Goal: Use online tool/utility

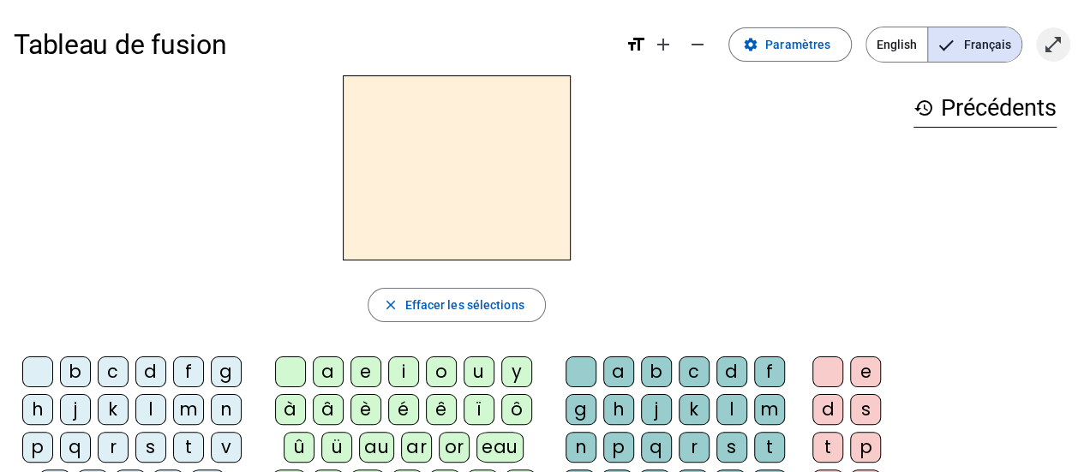
click at [1050, 54] on mat-icon "open_in_full" at bounding box center [1053, 44] width 21 height 21
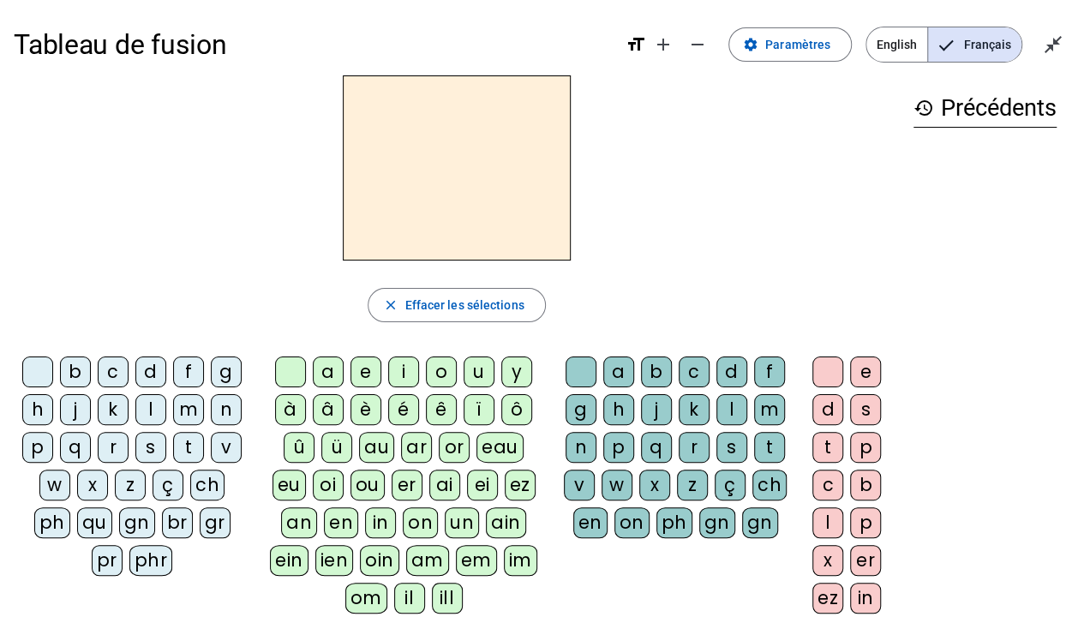
click at [403, 372] on div "i" at bounding box center [403, 371] width 31 height 31
click at [722, 409] on div "l" at bounding box center [731, 409] width 31 height 31
click at [182, 409] on div "m" at bounding box center [188, 409] width 31 height 31
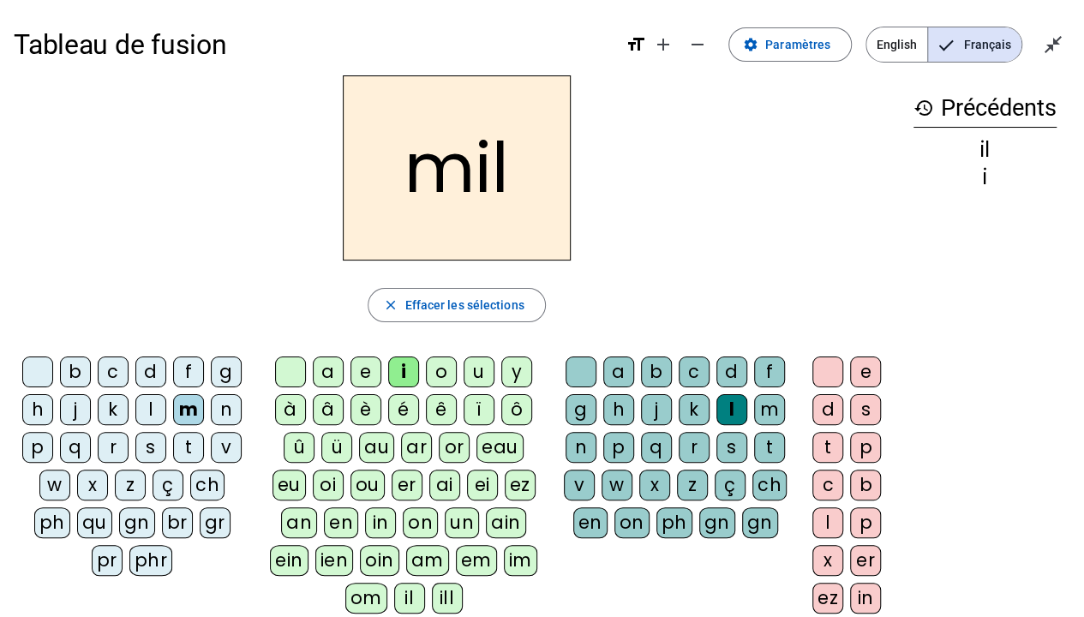
click at [328, 371] on div "a" at bounding box center [328, 371] width 31 height 31
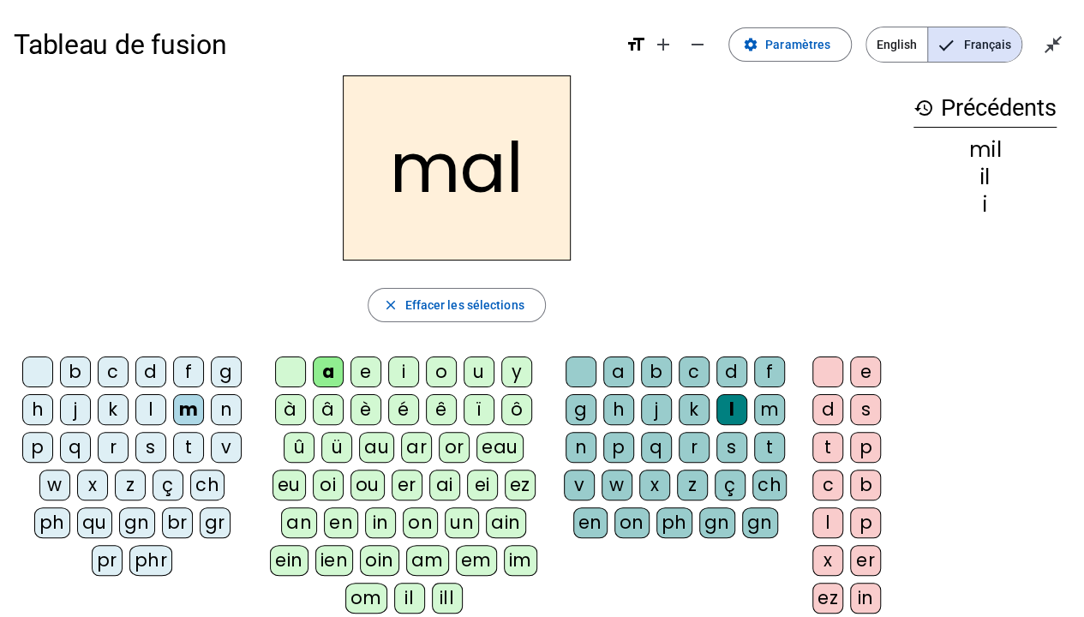
click at [729, 401] on div "l" at bounding box center [731, 409] width 31 height 31
click at [569, 374] on div at bounding box center [580, 371] width 31 height 31
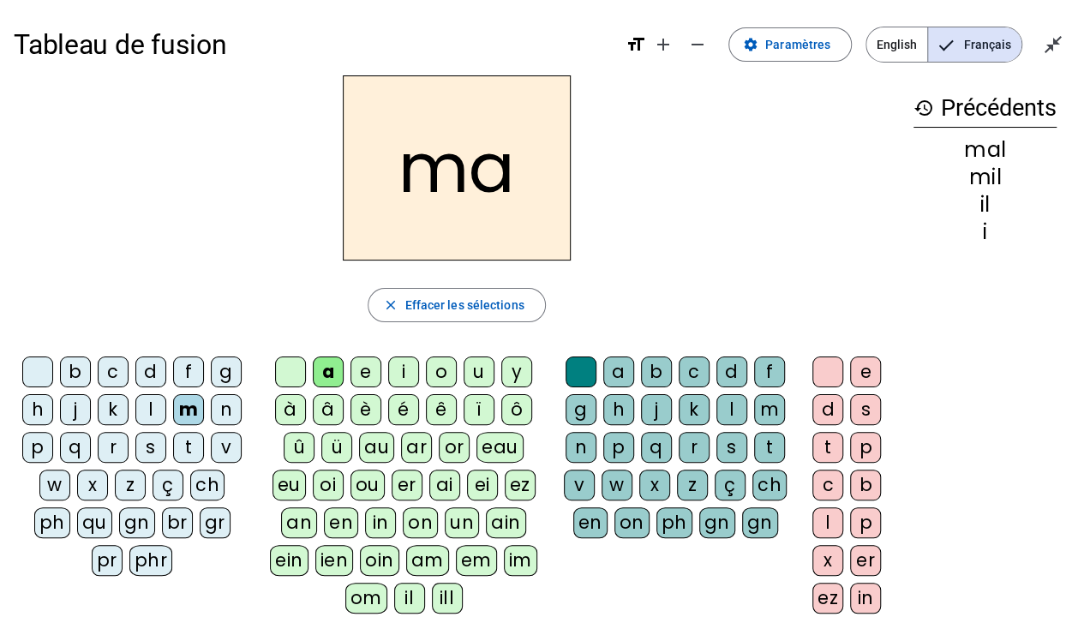
click at [150, 401] on div "l" at bounding box center [150, 409] width 31 height 31
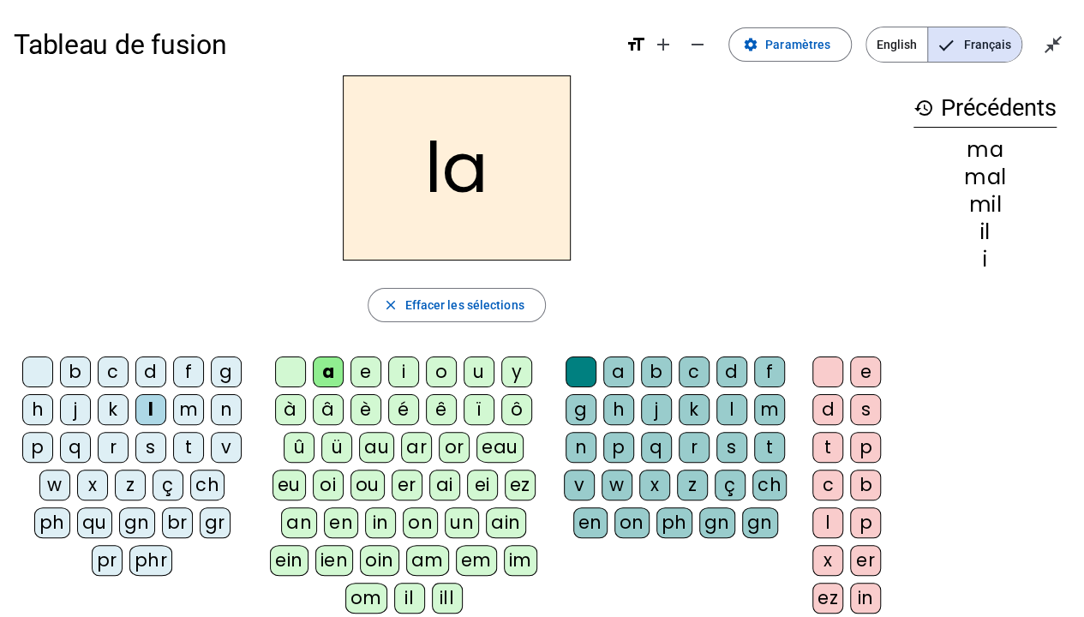
click at [471, 374] on div "u" at bounding box center [478, 371] width 31 height 31
click at [142, 375] on div "d" at bounding box center [150, 371] width 31 height 31
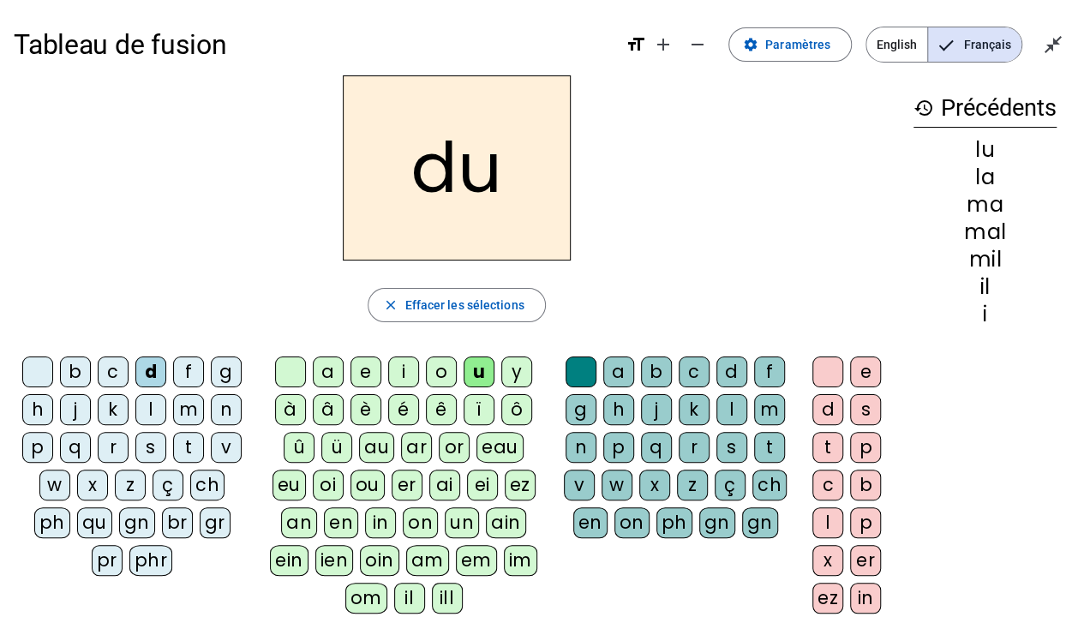
click at [188, 454] on div "t" at bounding box center [188, 447] width 31 height 31
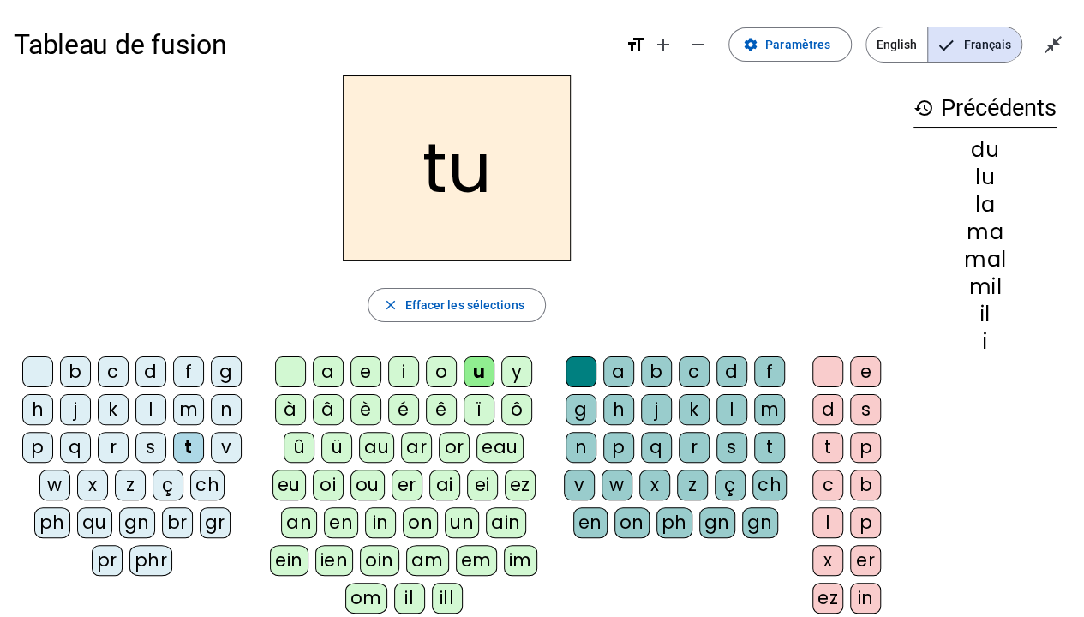
click at [360, 377] on div "e" at bounding box center [365, 371] width 31 height 31
click at [149, 369] on div "d" at bounding box center [150, 371] width 31 height 31
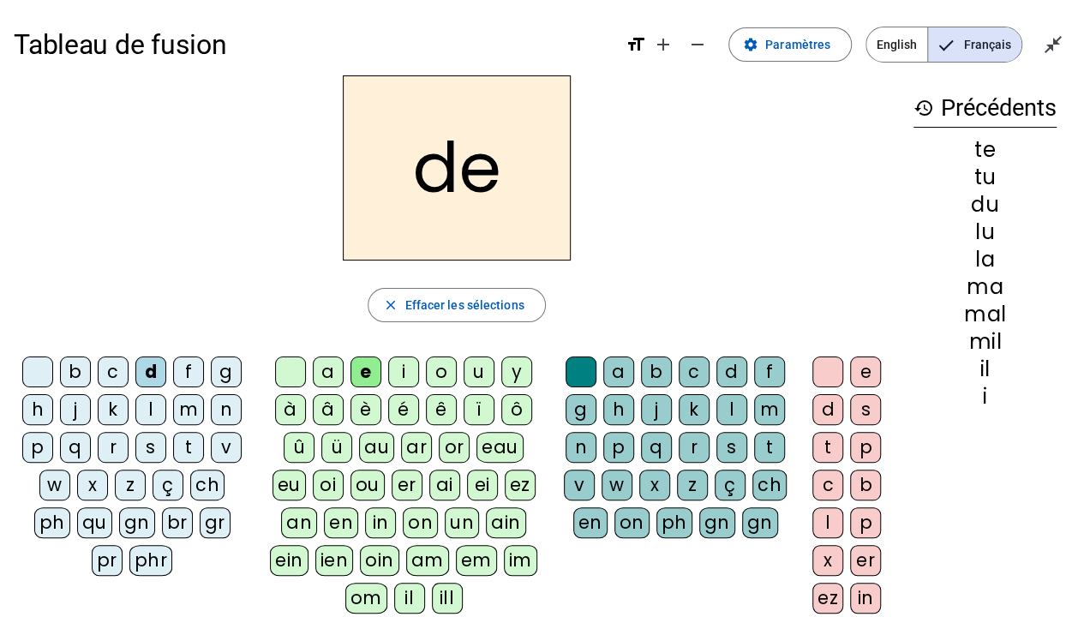
click at [73, 407] on div "j" at bounding box center [75, 409] width 31 height 31
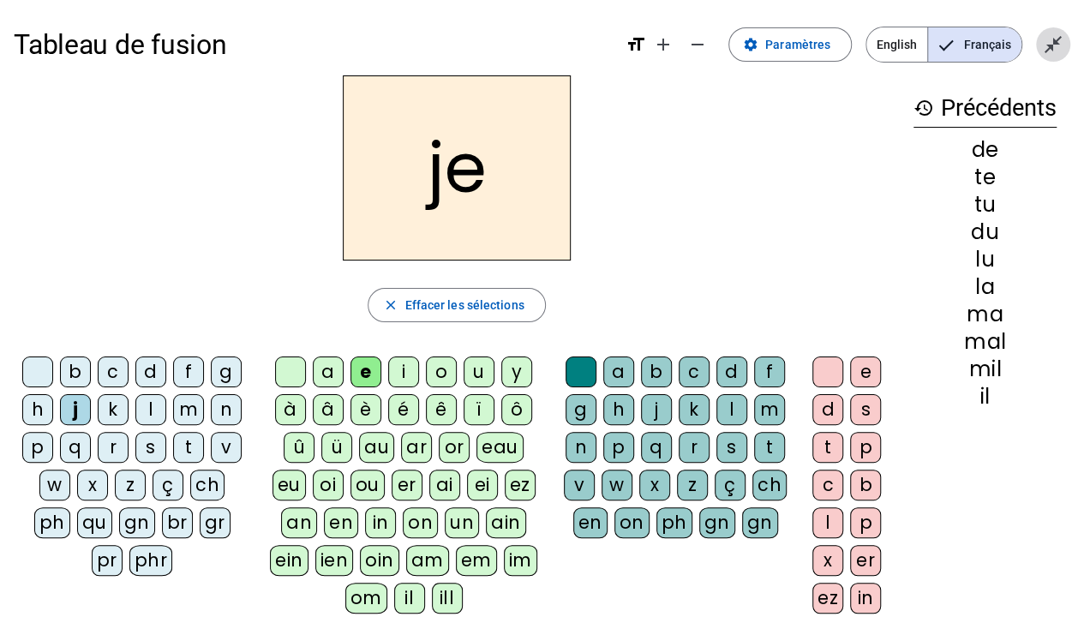
click at [1050, 53] on mat-icon "close_fullscreen" at bounding box center [1053, 44] width 21 height 21
